Goal: Transaction & Acquisition: Purchase product/service

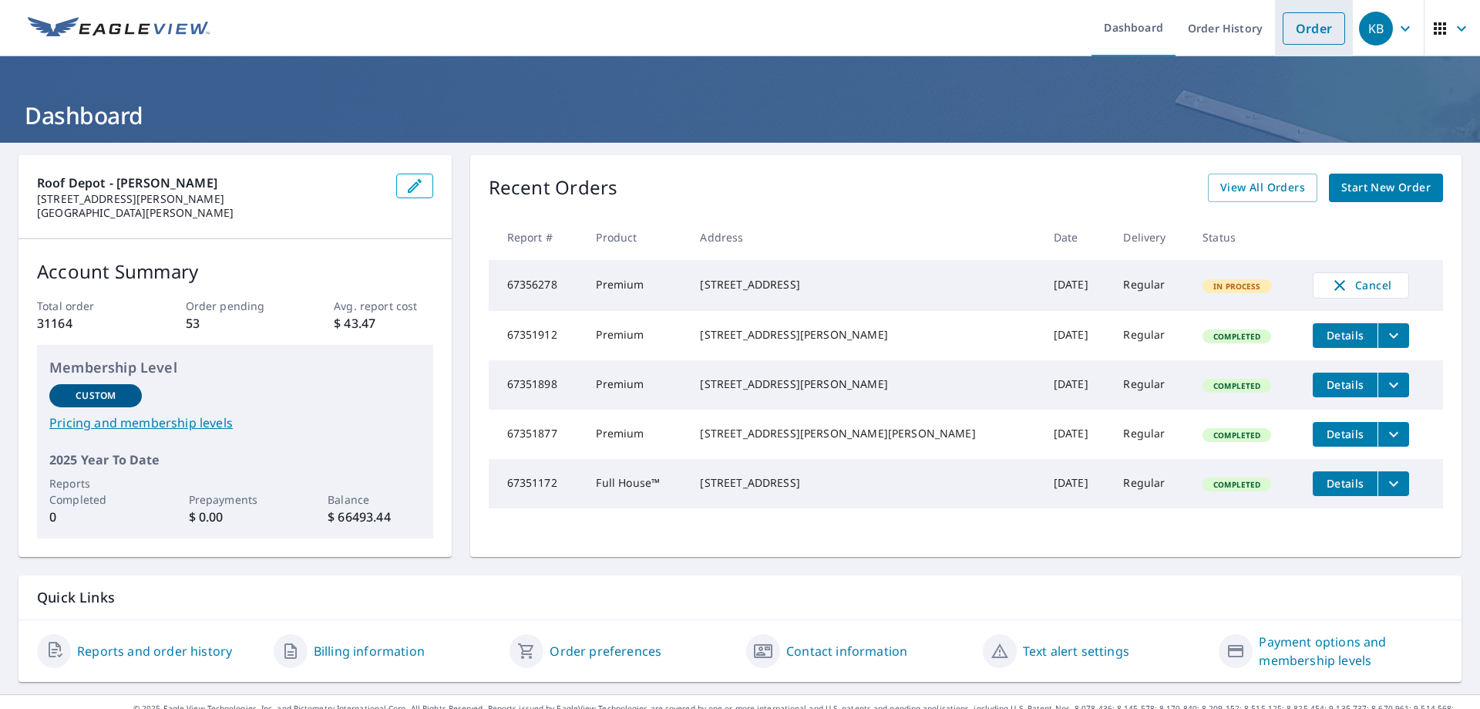
click at [1301, 35] on link "Order" at bounding box center [1314, 28] width 62 height 32
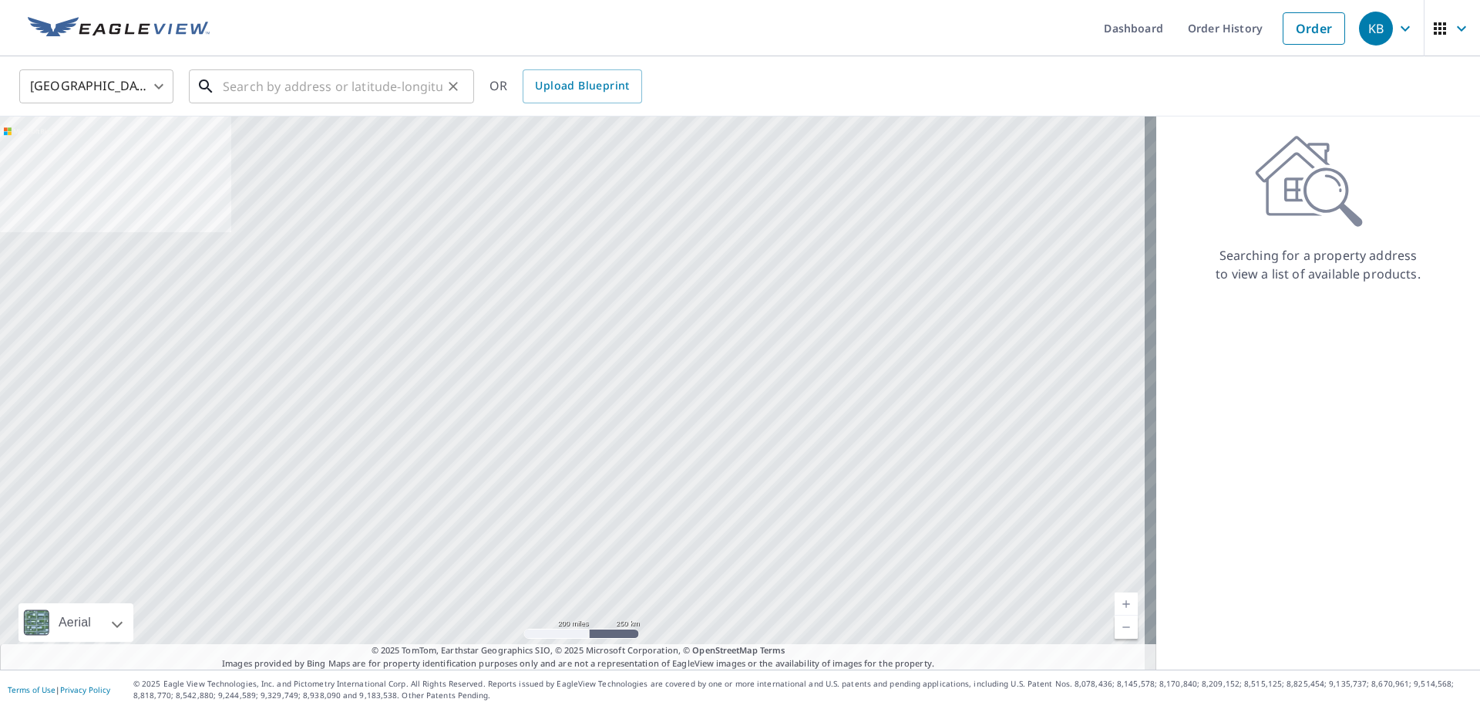
click at [314, 89] on input "text" at bounding box center [333, 86] width 220 height 43
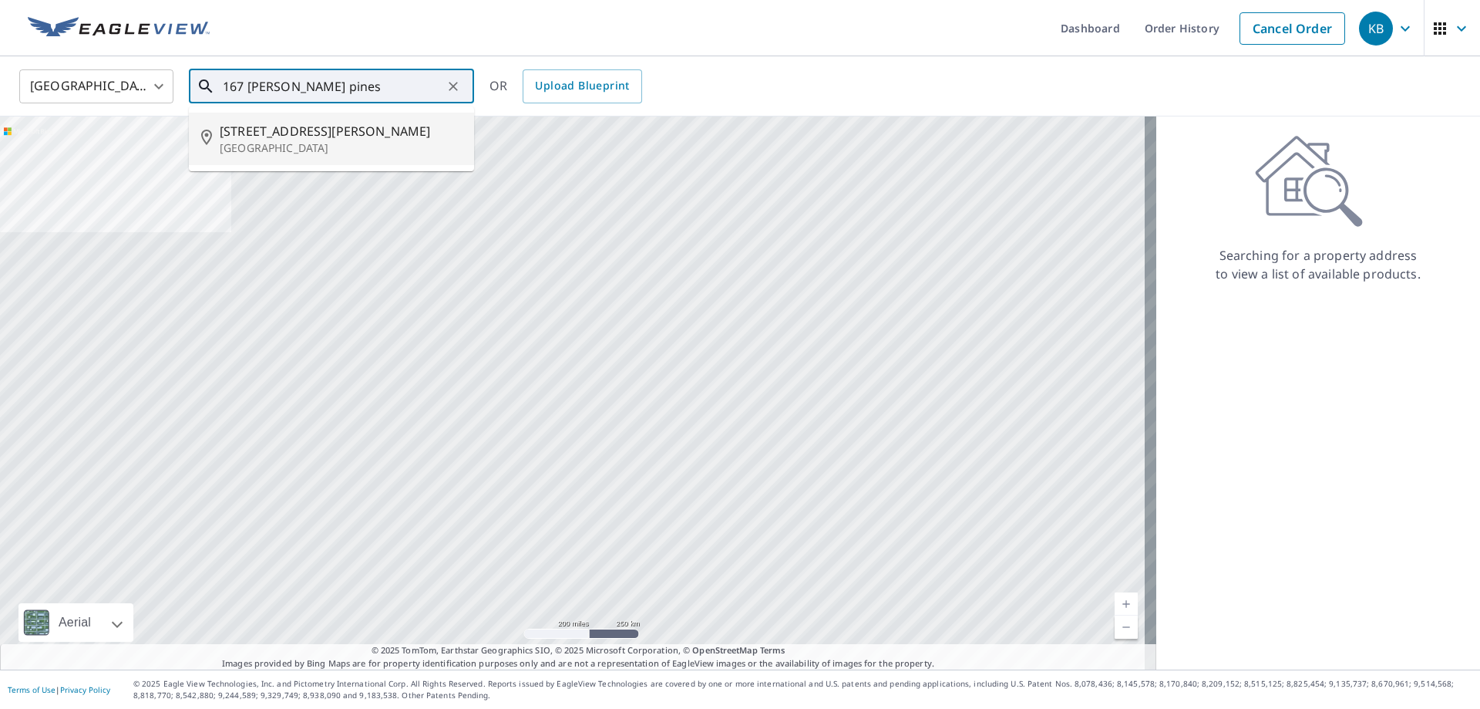
click at [288, 148] on p "[GEOGRAPHIC_DATA]" at bounding box center [341, 147] width 242 height 15
type input "[STREET_ADDRESS][PERSON_NAME]"
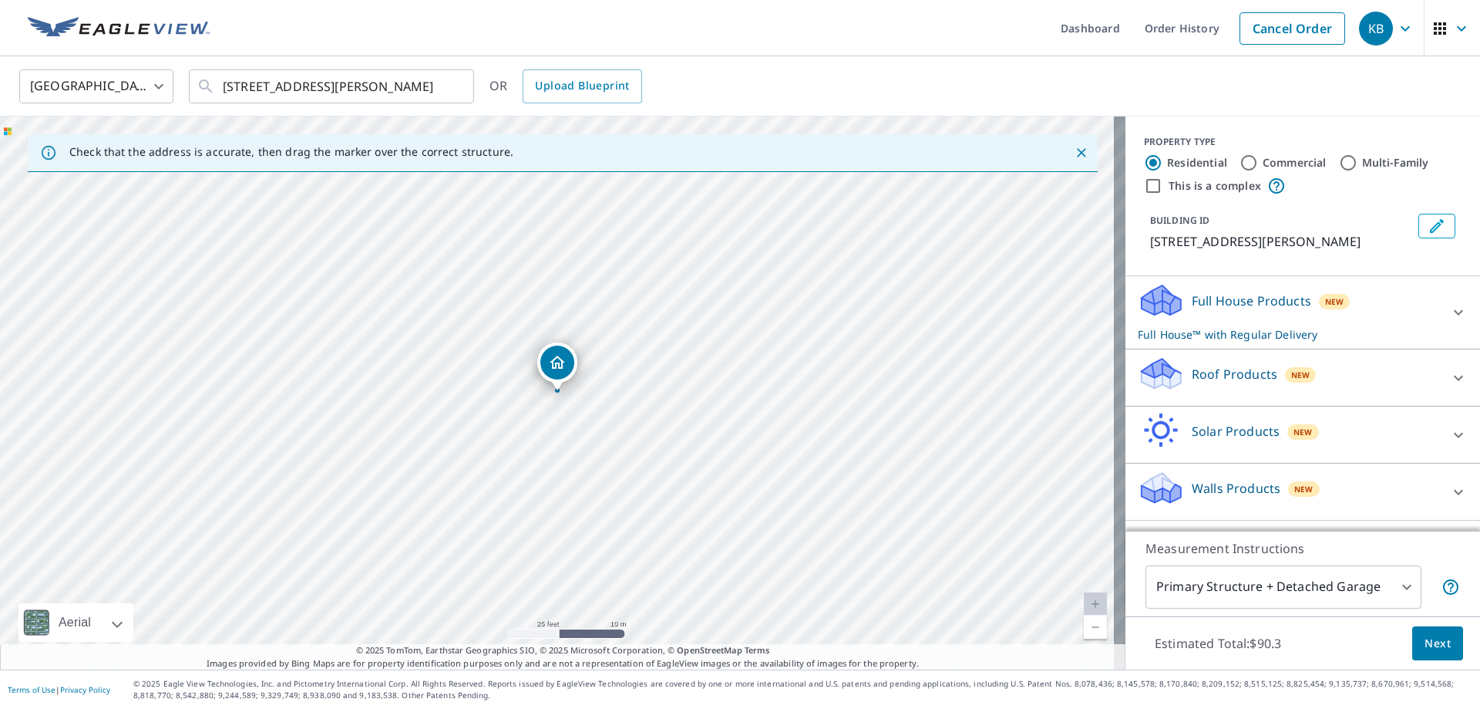
click at [1232, 388] on div "Roof Products New" at bounding box center [1289, 377] width 302 height 44
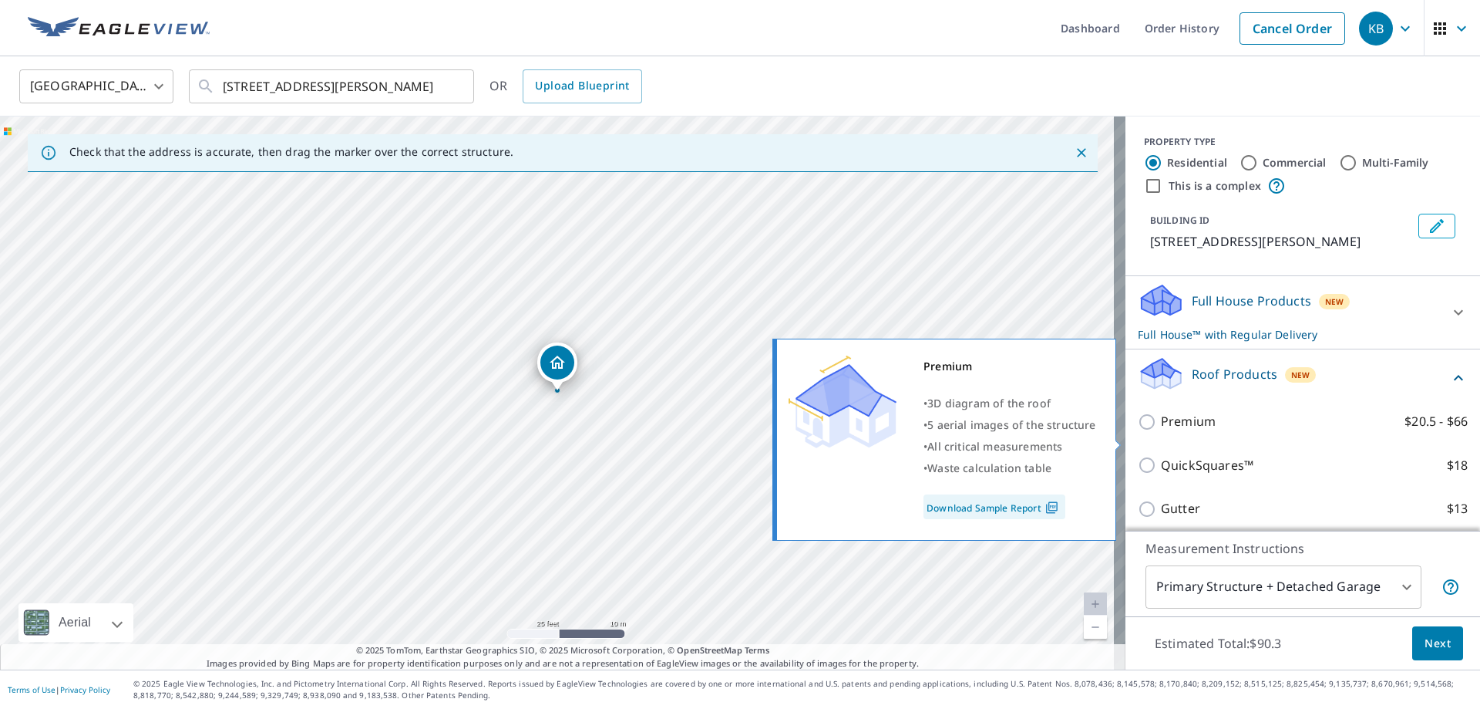
click at [1138, 431] on input "Premium $20.5 - $66" at bounding box center [1149, 421] width 23 height 19
checkbox input "true"
checkbox input "false"
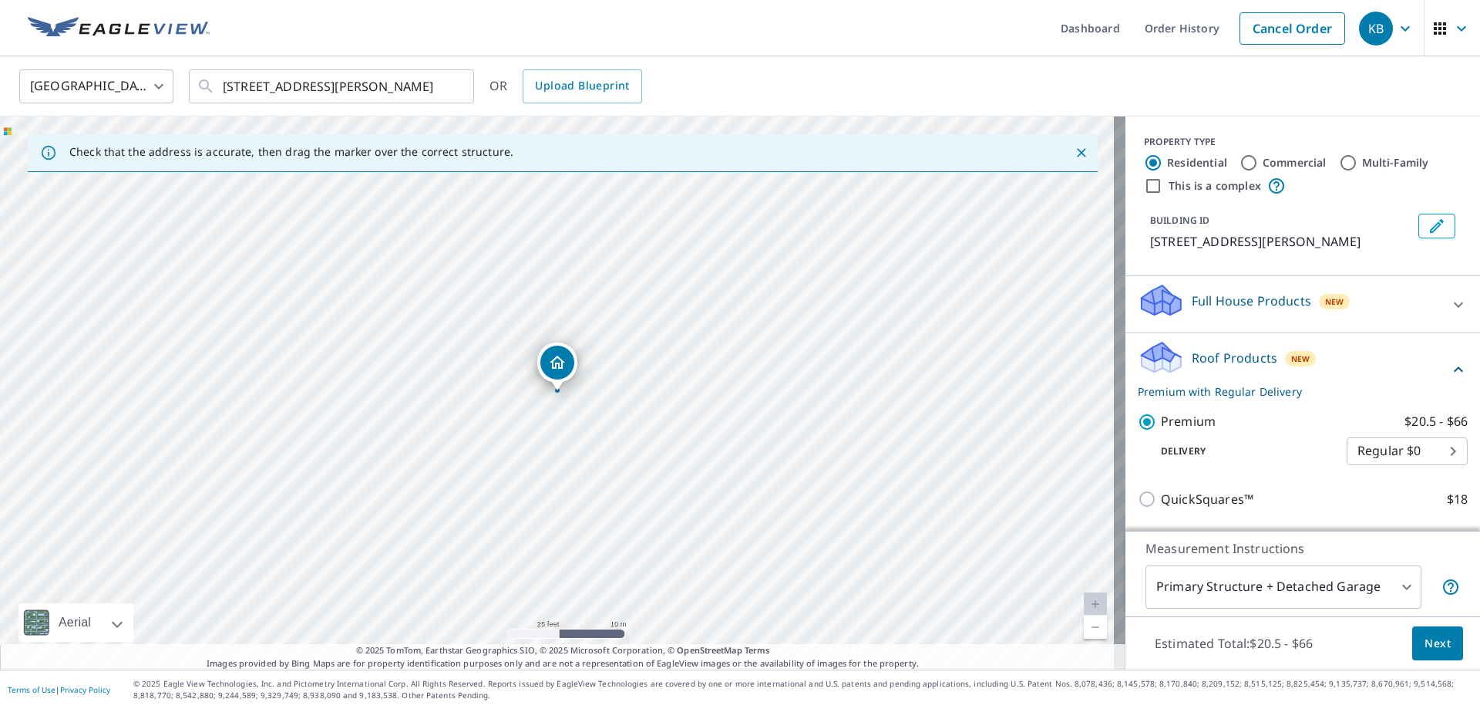
click at [1425, 646] on span "Next" at bounding box center [1438, 643] width 26 height 19
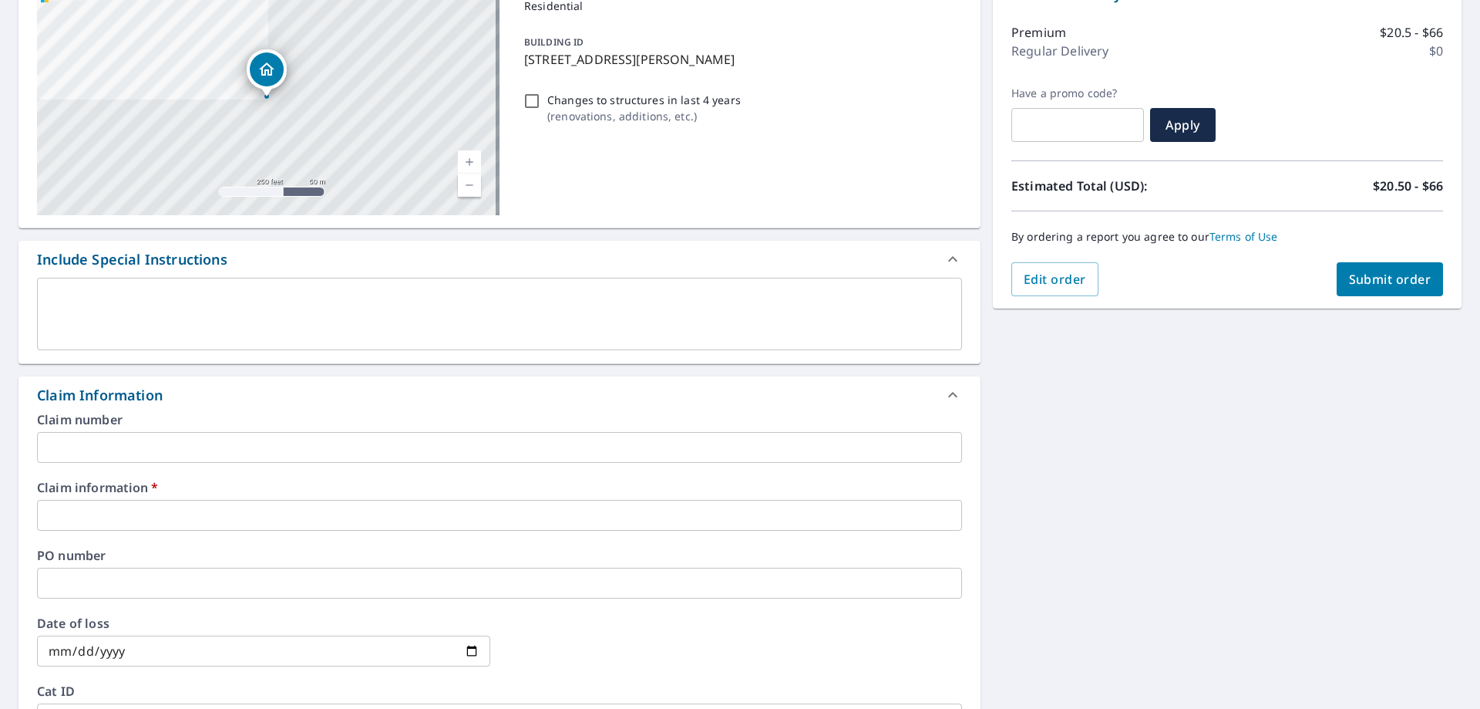
scroll to position [231, 0]
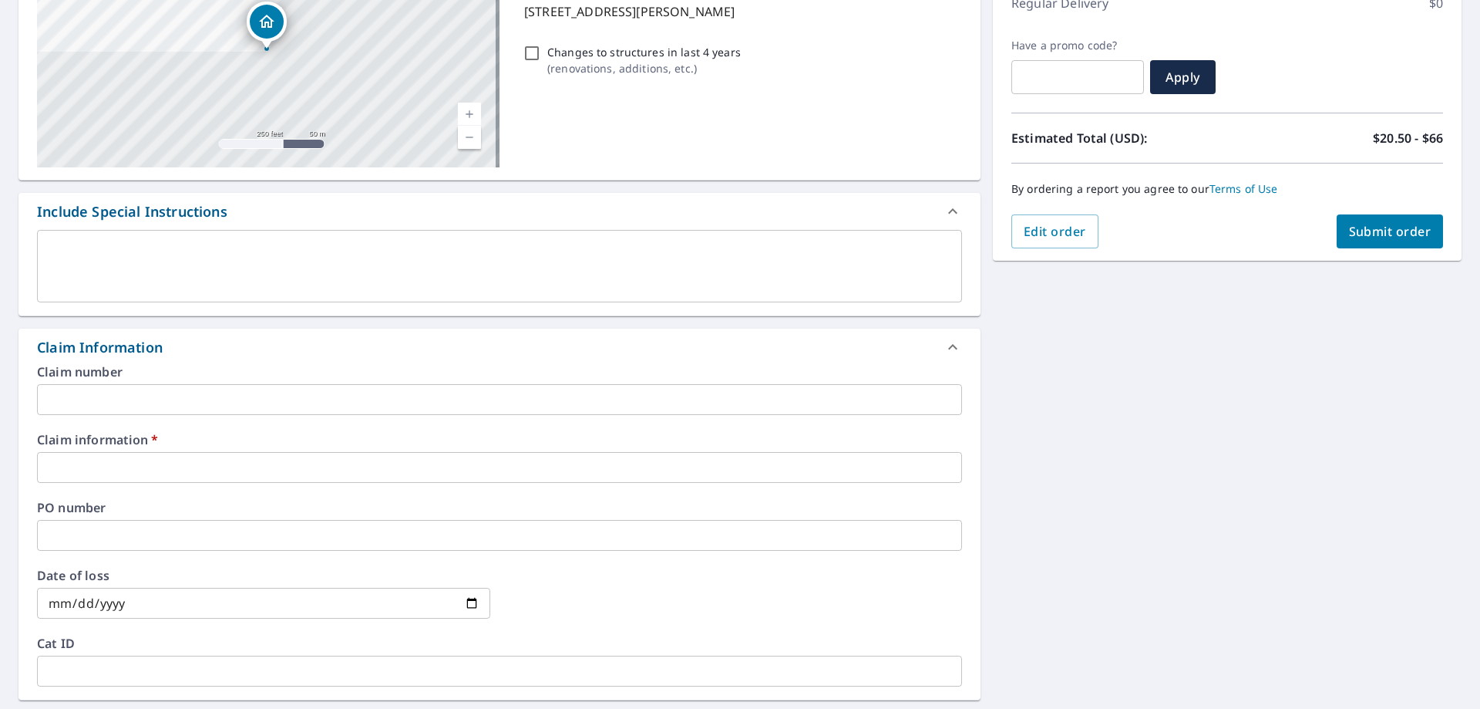
click at [136, 397] on input "text" at bounding box center [499, 399] width 925 height 31
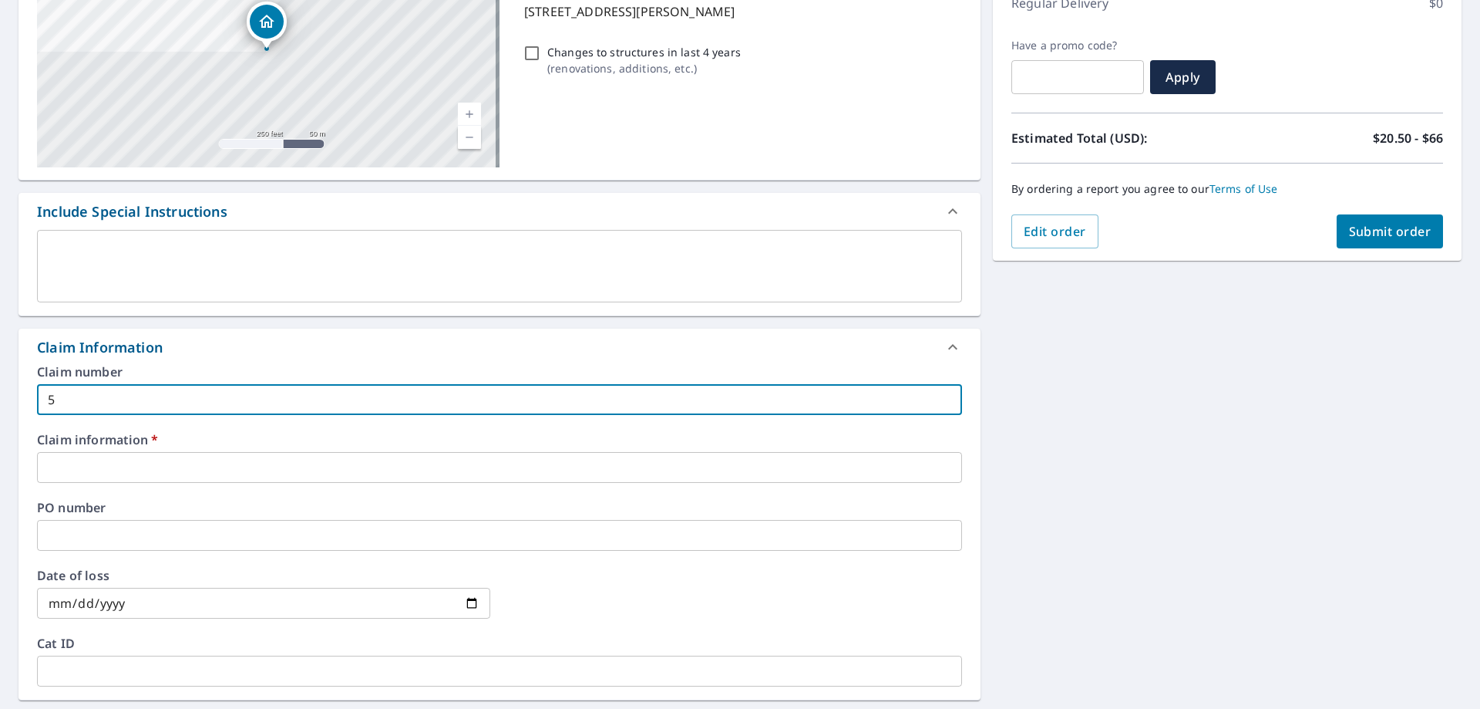
type input "5"
checkbox input "true"
type input "57"
checkbox input "true"
type input "577"
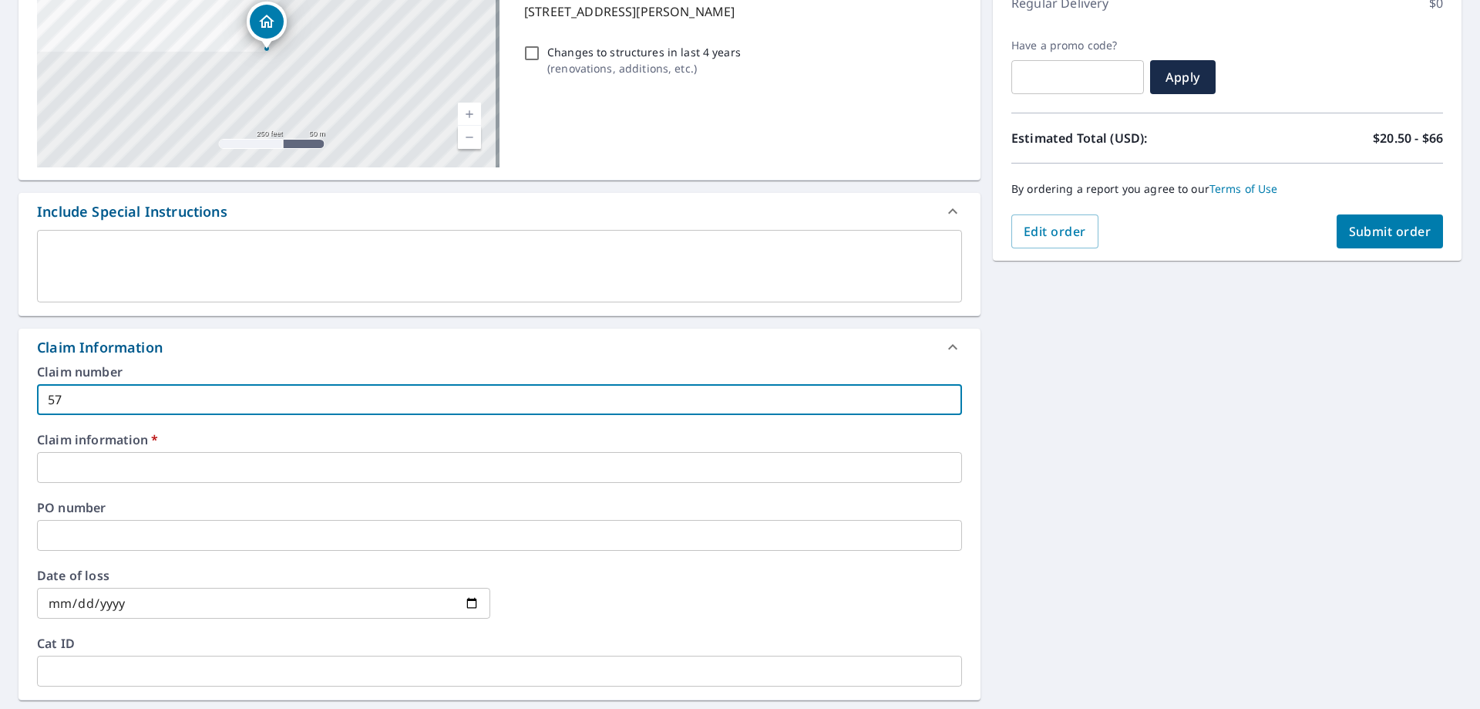
checkbox input "true"
type input "5771"
checkbox input "true"
type input "57715"
checkbox input "true"
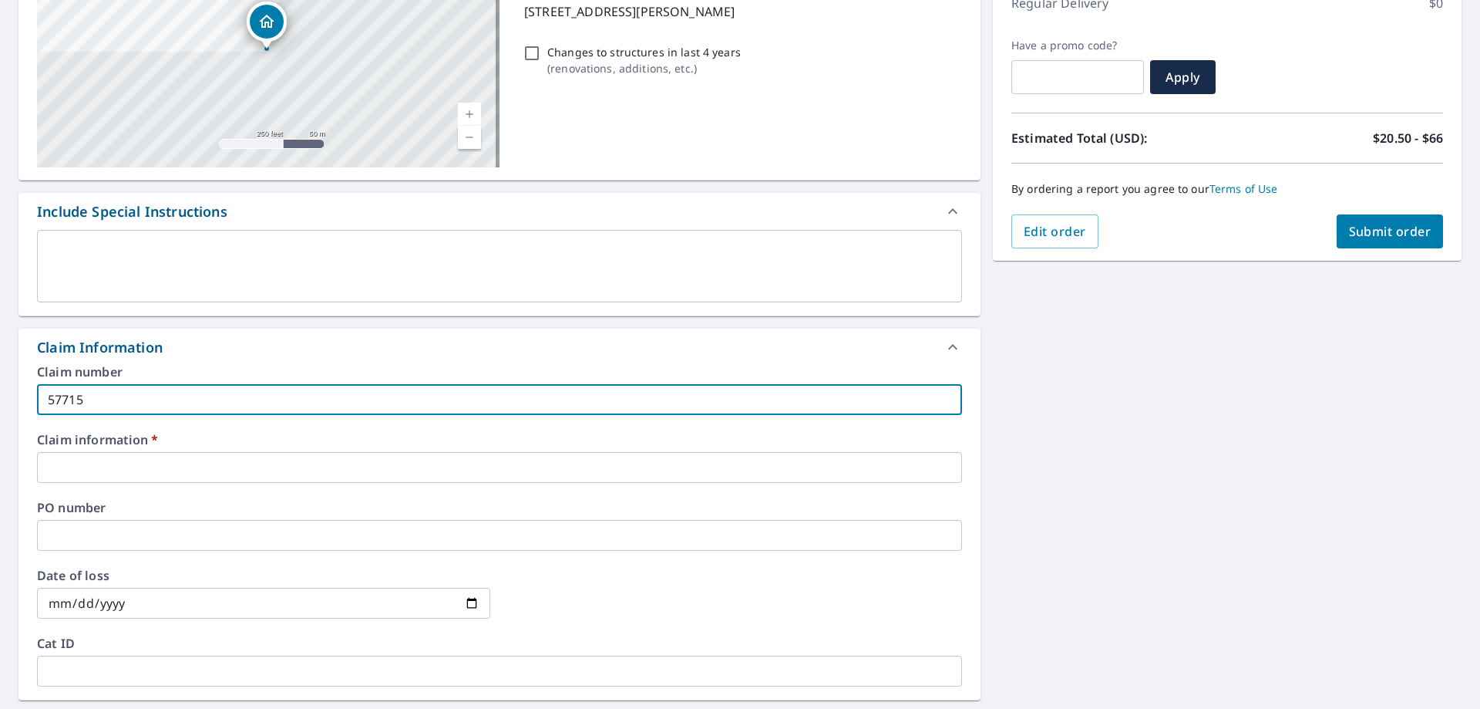
type input "577150"
checkbox input "true"
type input "577150"
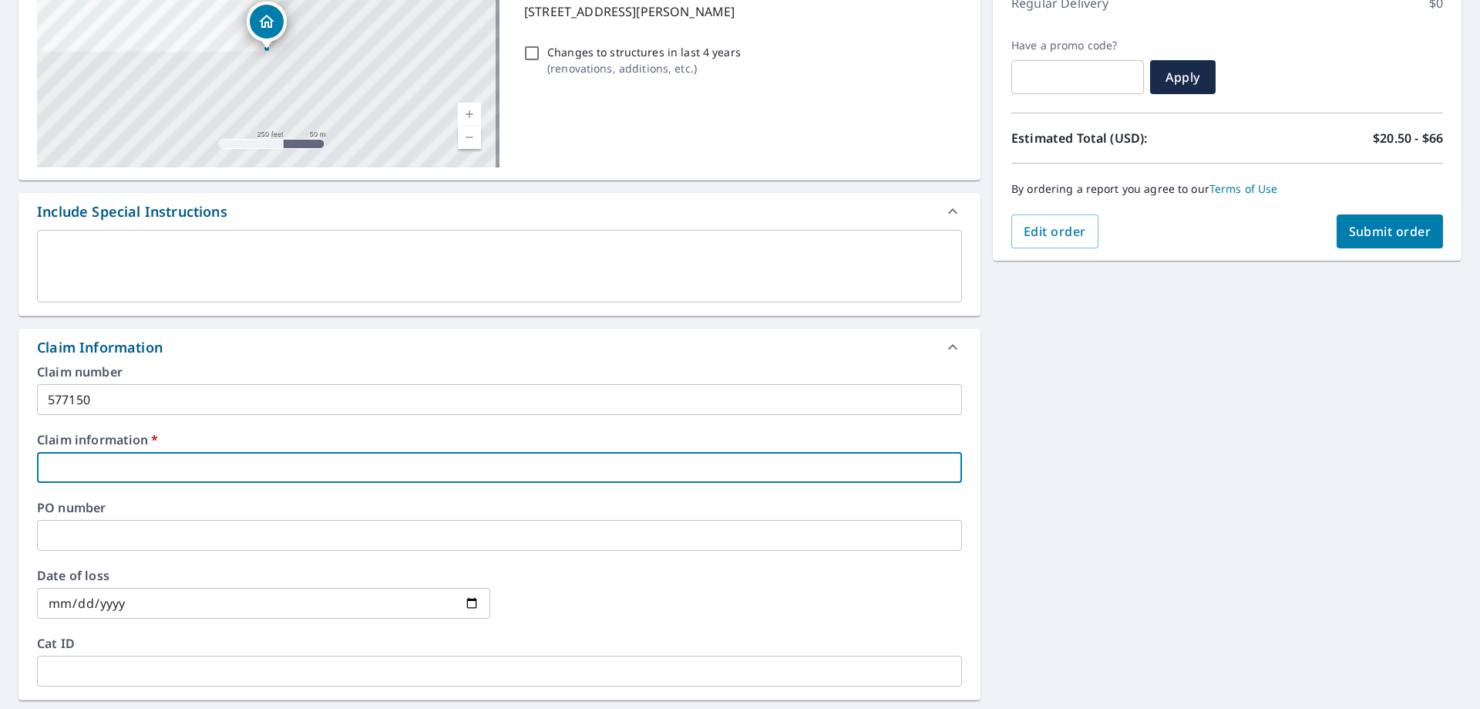
click at [92, 476] on input "text" at bounding box center [499, 467] width 925 height 31
type input "5"
checkbox input "true"
type input "57"
checkbox input "true"
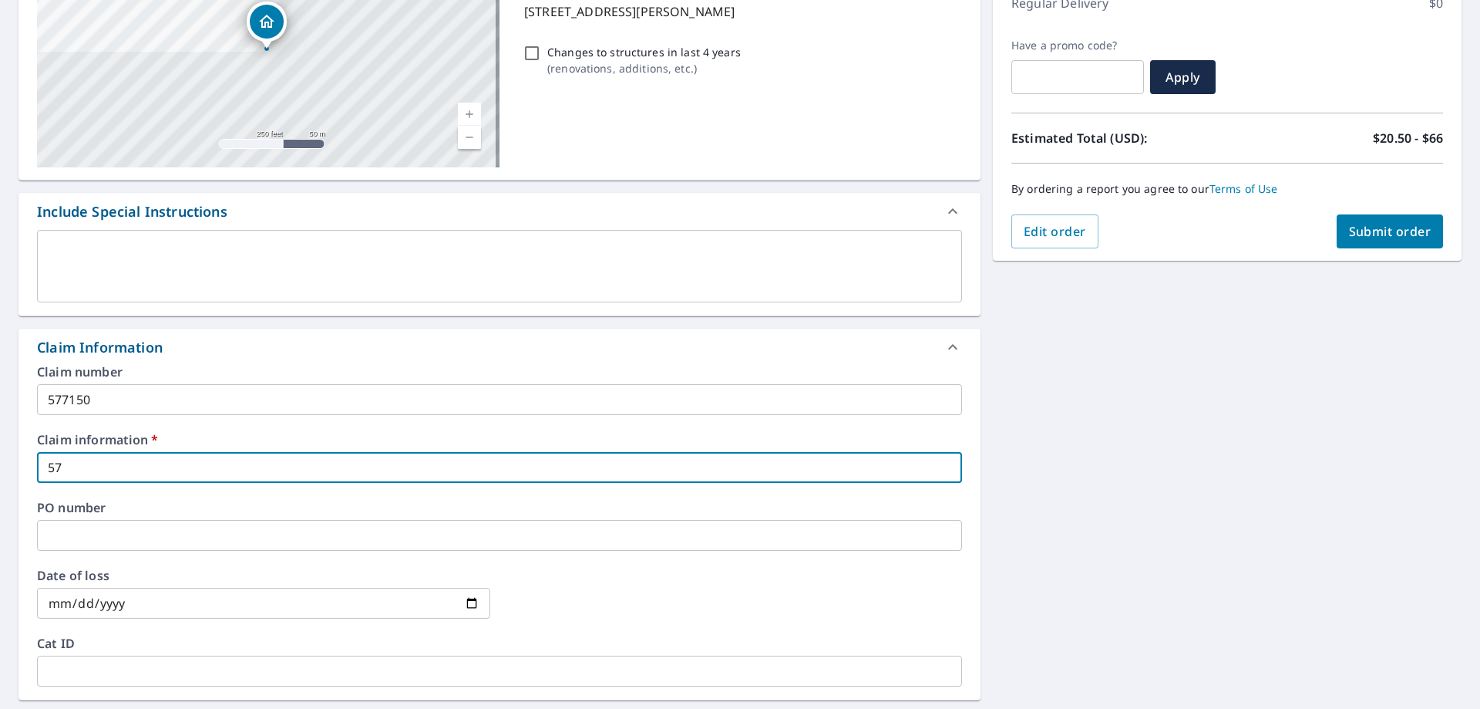
type input "577"
checkbox input "true"
type input "5771"
checkbox input "true"
type input "57715"
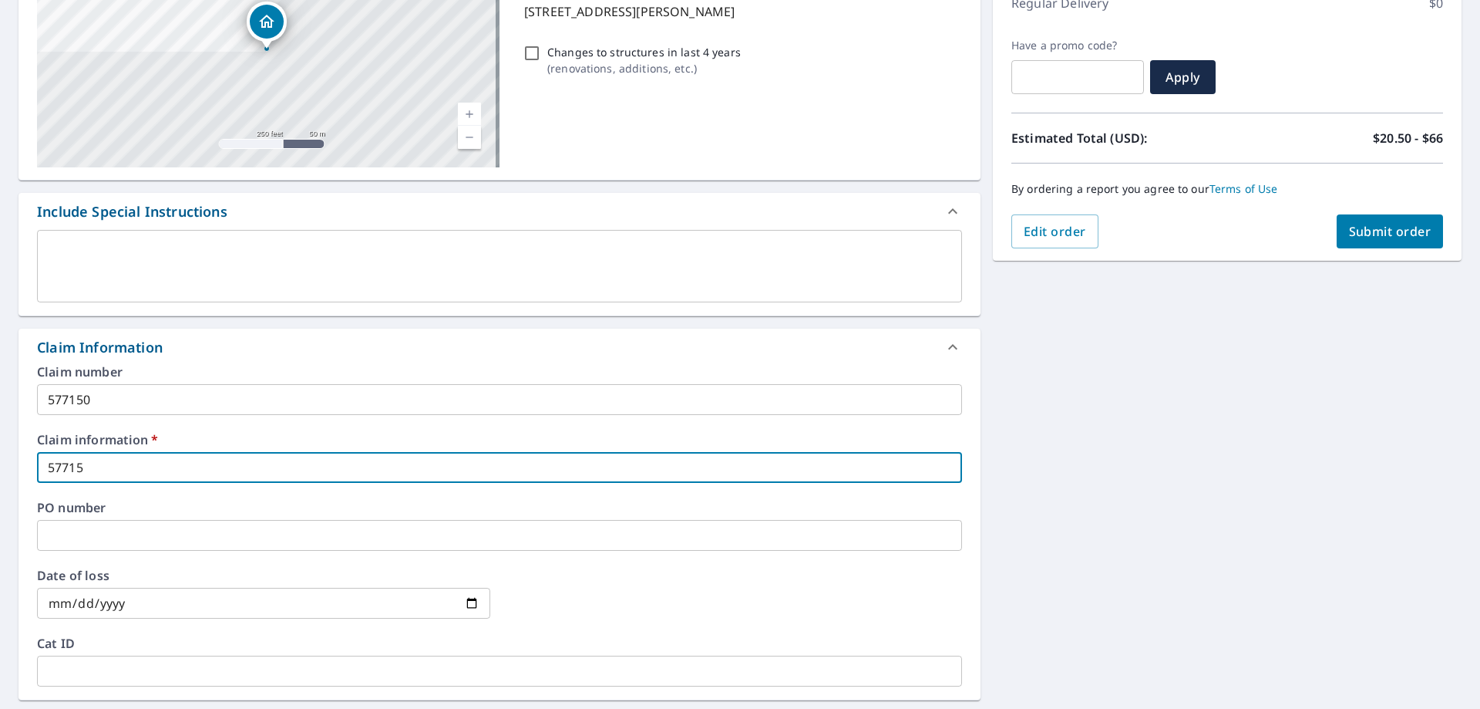
checkbox input "true"
type input "577150"
checkbox input "true"
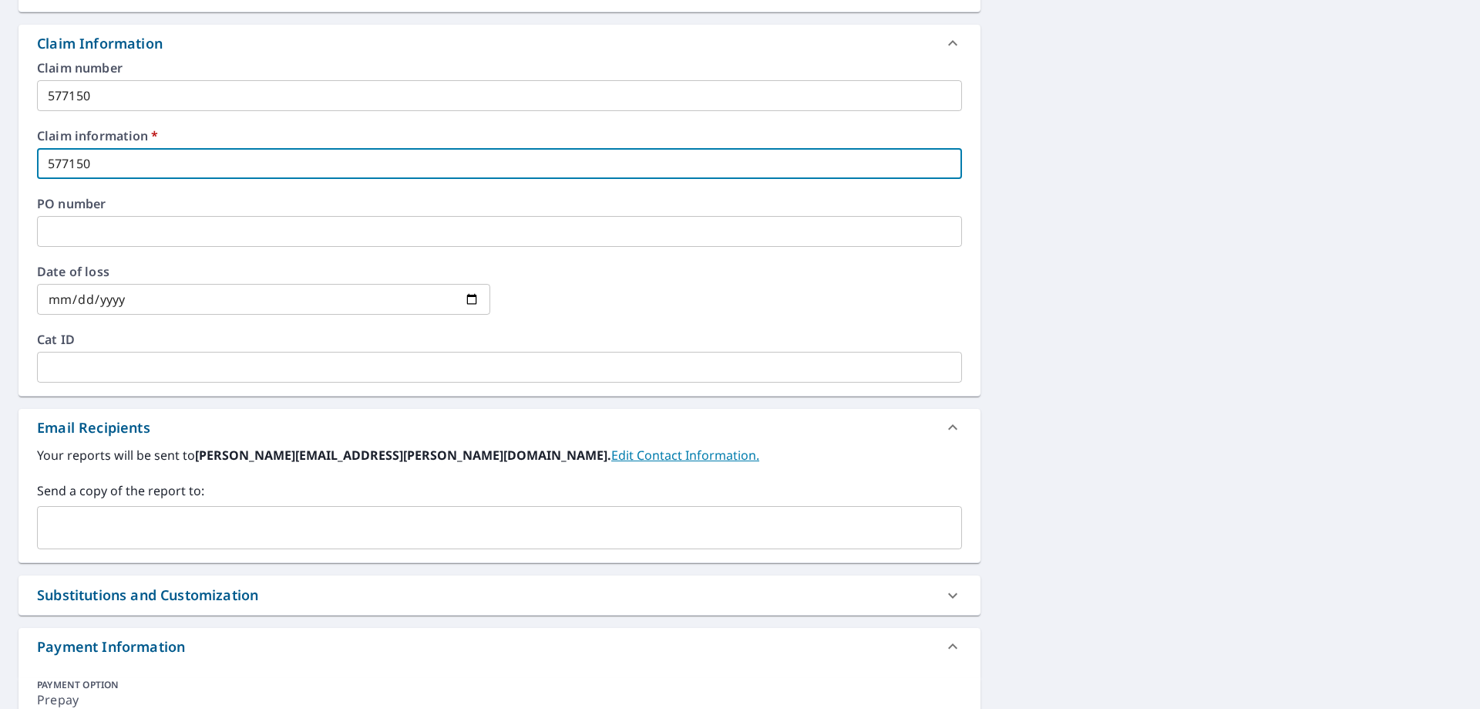
scroll to position [540, 0]
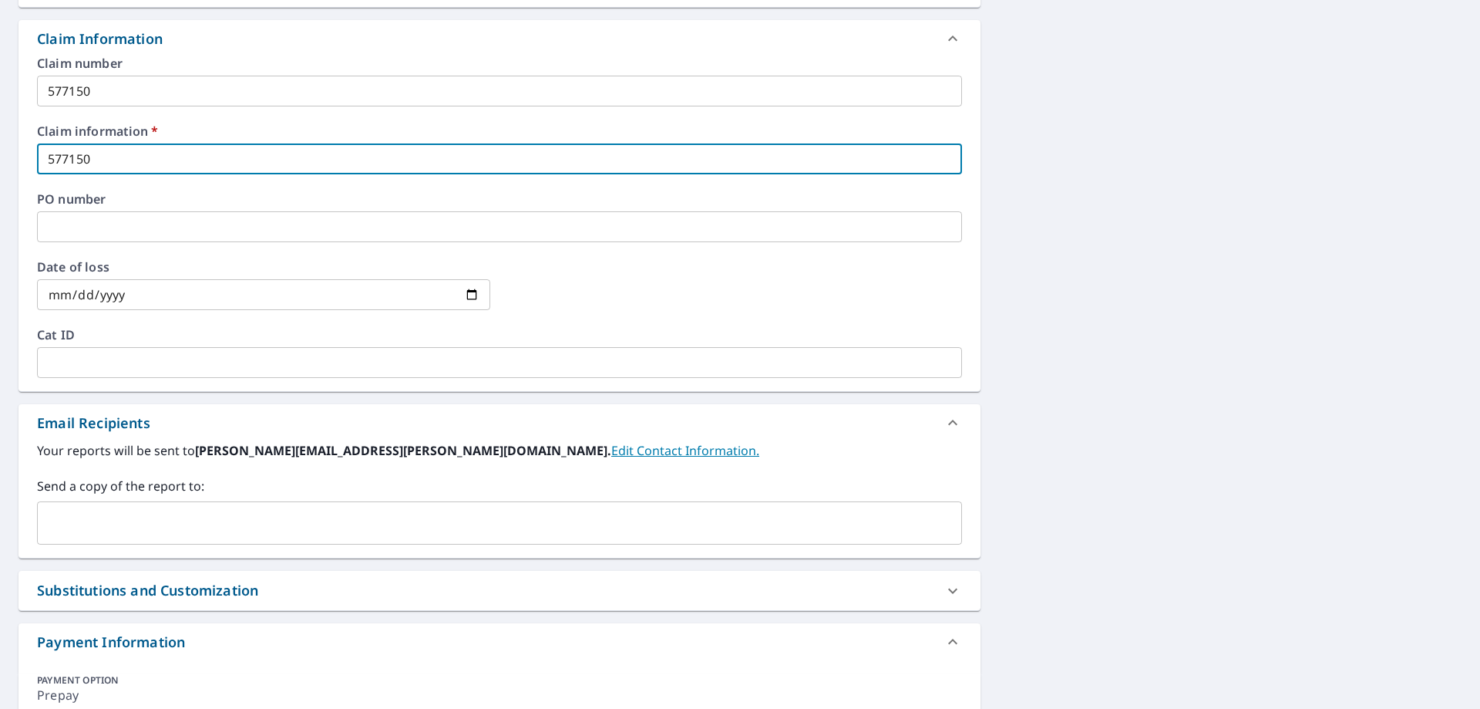
type input "577150"
click at [90, 509] on input "text" at bounding box center [488, 522] width 888 height 29
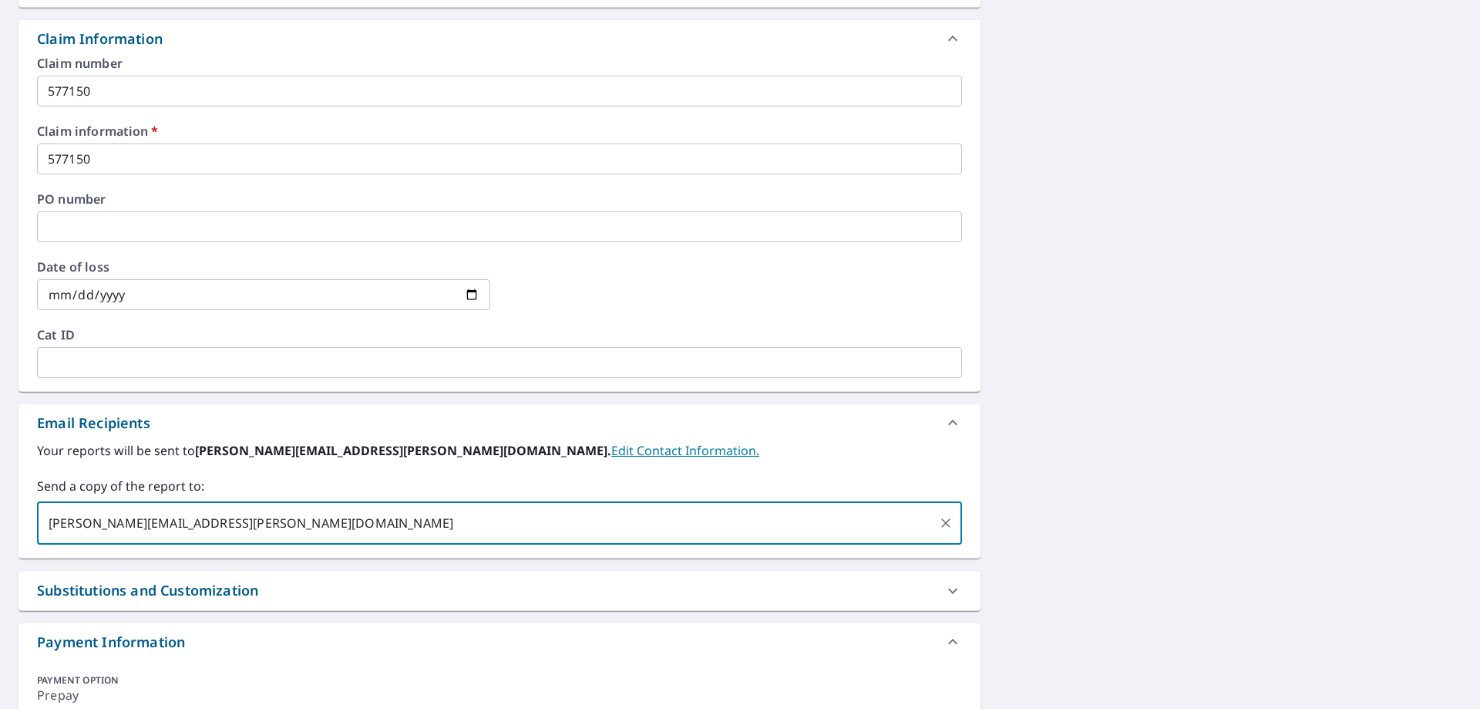
type input "[PERSON_NAME][EMAIL_ADDRESS][PERSON_NAME][DOMAIN_NAME]"
click at [698, 452] on label "Your reports will be sent to [PERSON_NAME][EMAIL_ADDRESS][PERSON_NAME][DOMAIN_N…" at bounding box center [499, 450] width 925 height 19
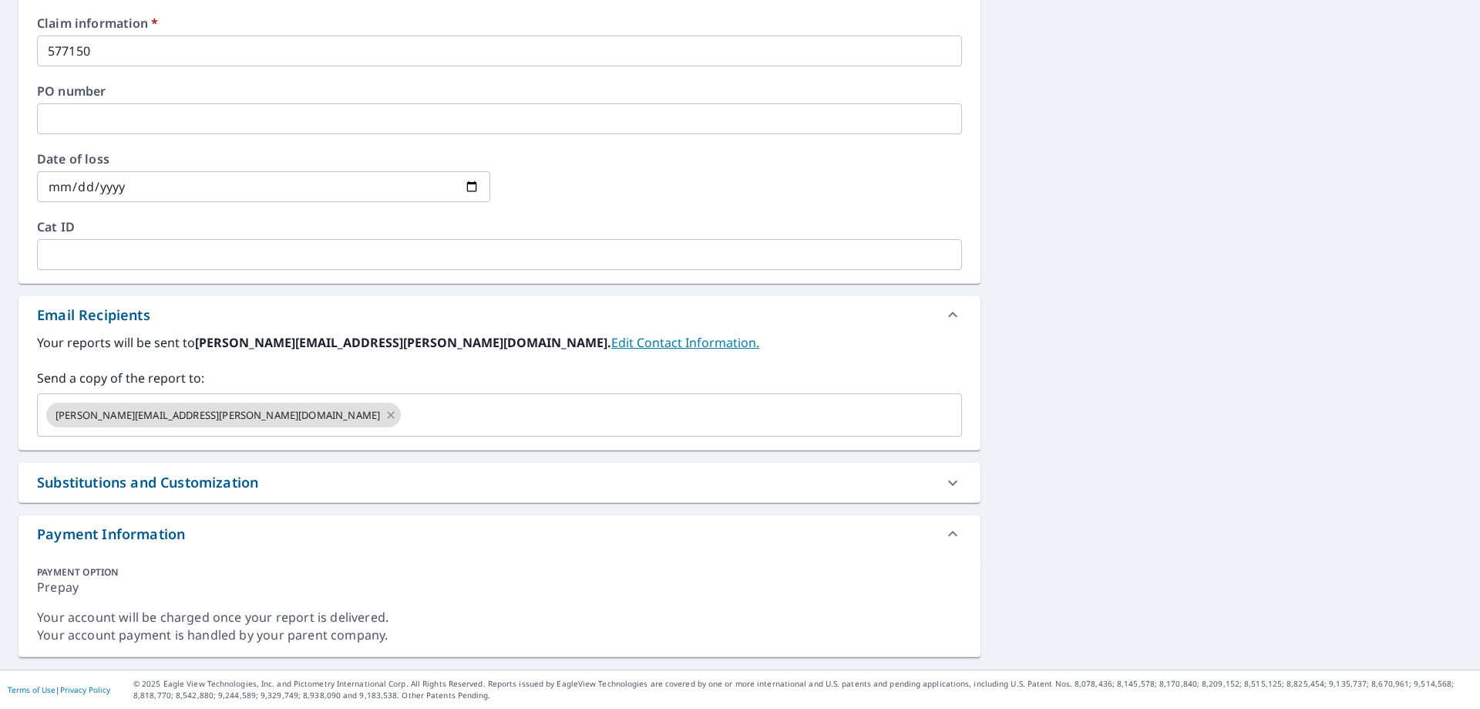
scroll to position [185, 0]
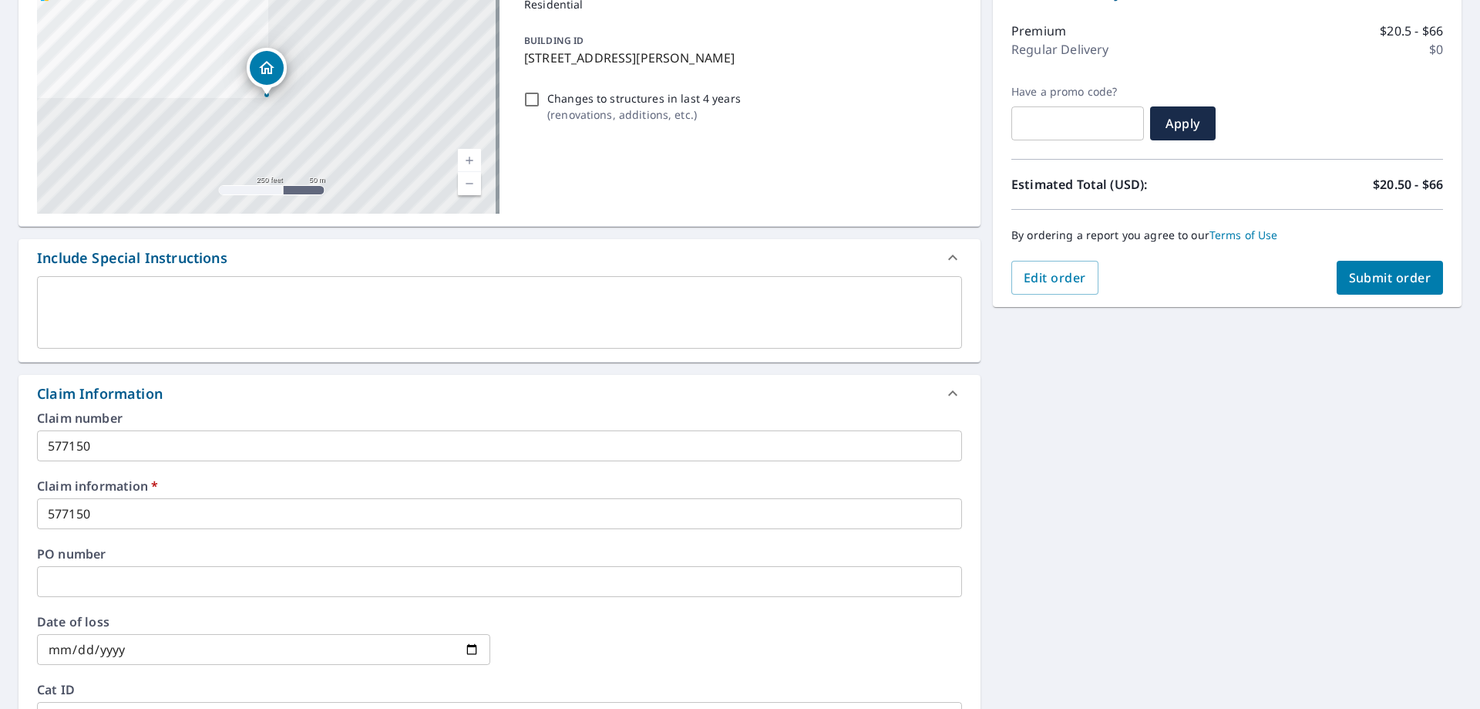
click at [1370, 270] on span "Submit order" at bounding box center [1390, 277] width 82 height 17
checkbox input "true"
